Goal: Find contact information: Find contact information

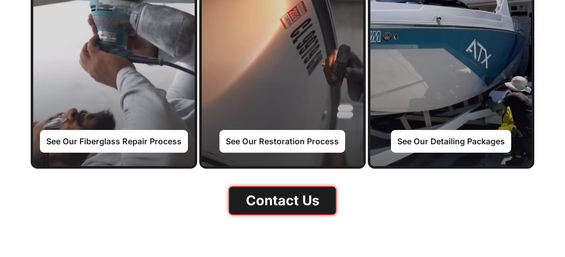
scroll to position [1003, 0]
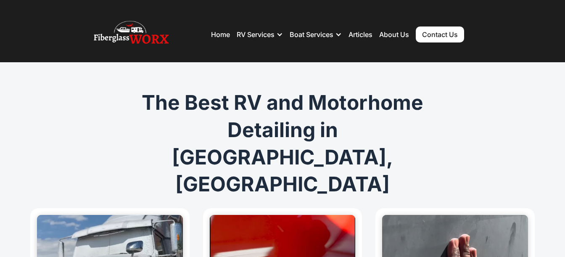
click at [435, 34] on link "Contact Us" at bounding box center [440, 34] width 48 height 16
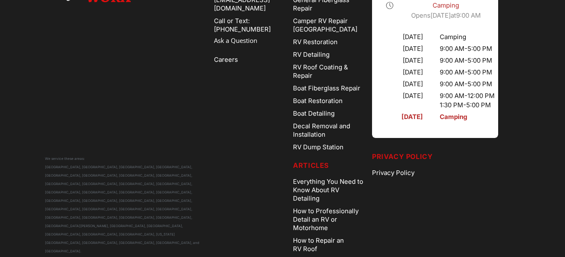
scroll to position [548, 0]
